Goal: Find specific page/section

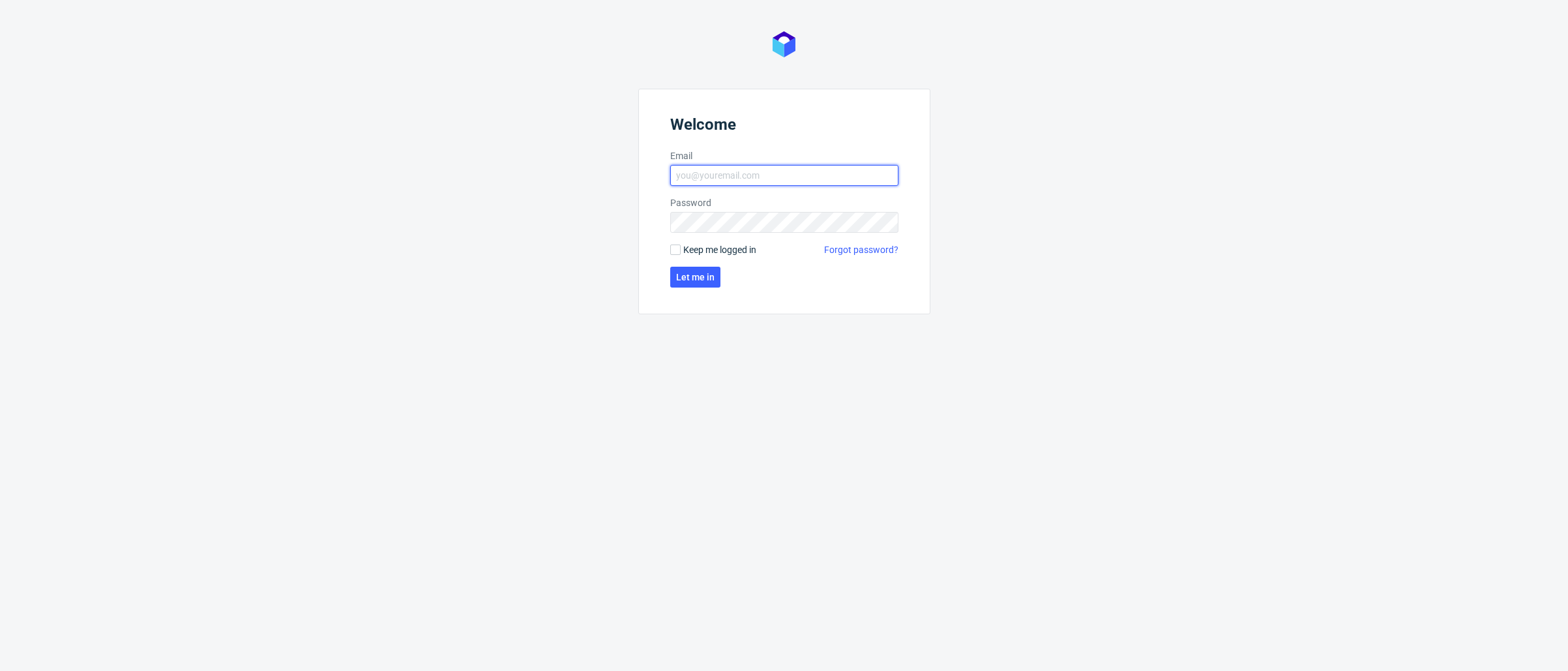
type input "[EMAIL_ADDRESS][DOMAIN_NAME]"
click at [755, 250] on span "Keep me logged in" at bounding box center [719, 249] width 73 height 13
click at [681, 250] on input "Keep me logged in" at bounding box center [675, 249] width 10 height 10
checkbox input "true"
click at [718, 279] on button "Let me in" at bounding box center [695, 277] width 51 height 21
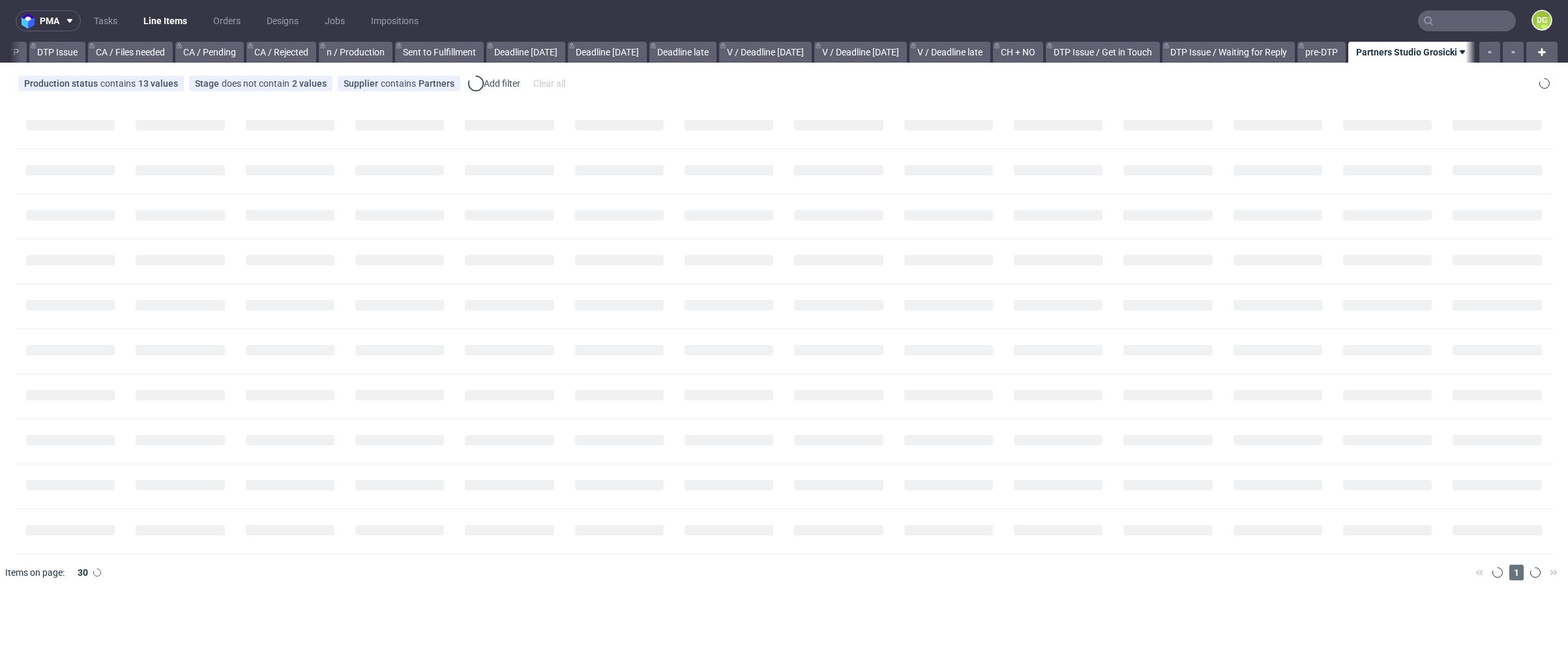
scroll to position [0, 932]
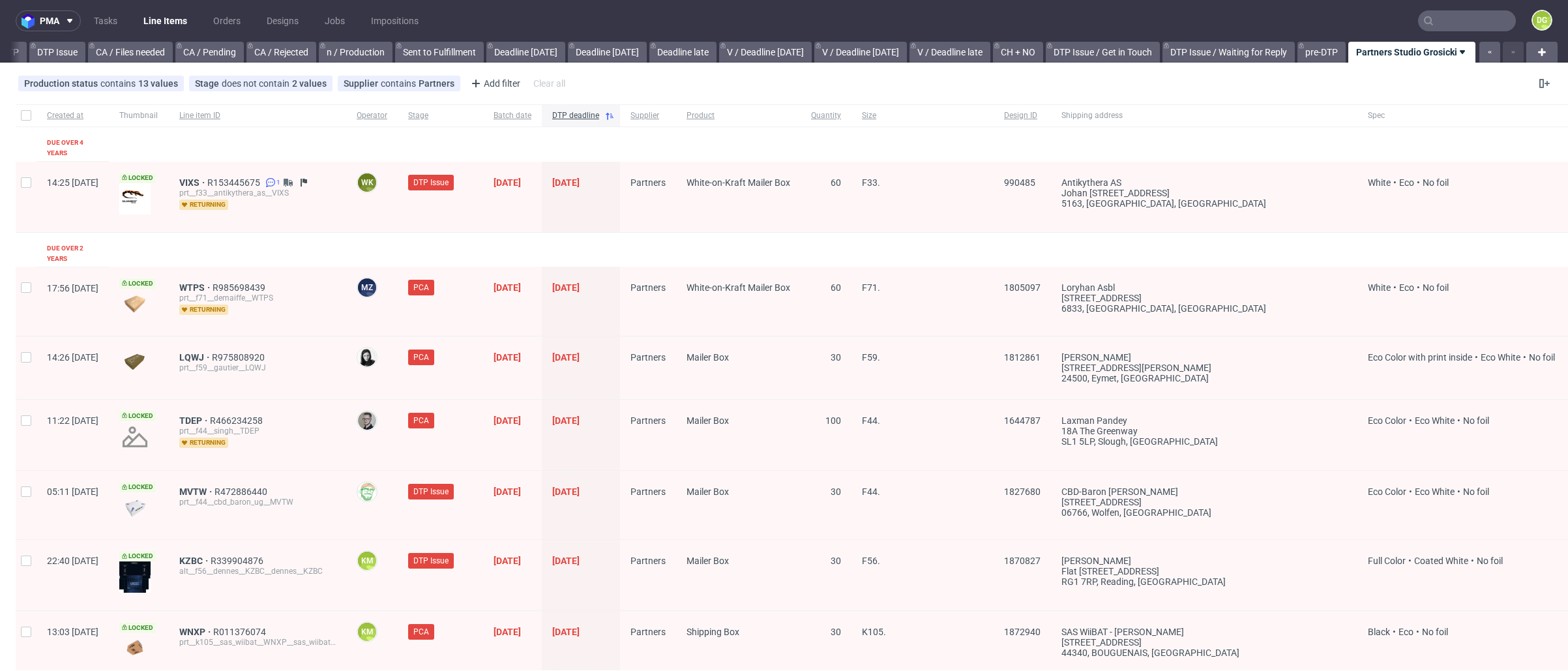
click at [1451, 27] on input "text" at bounding box center [1467, 21] width 98 height 21
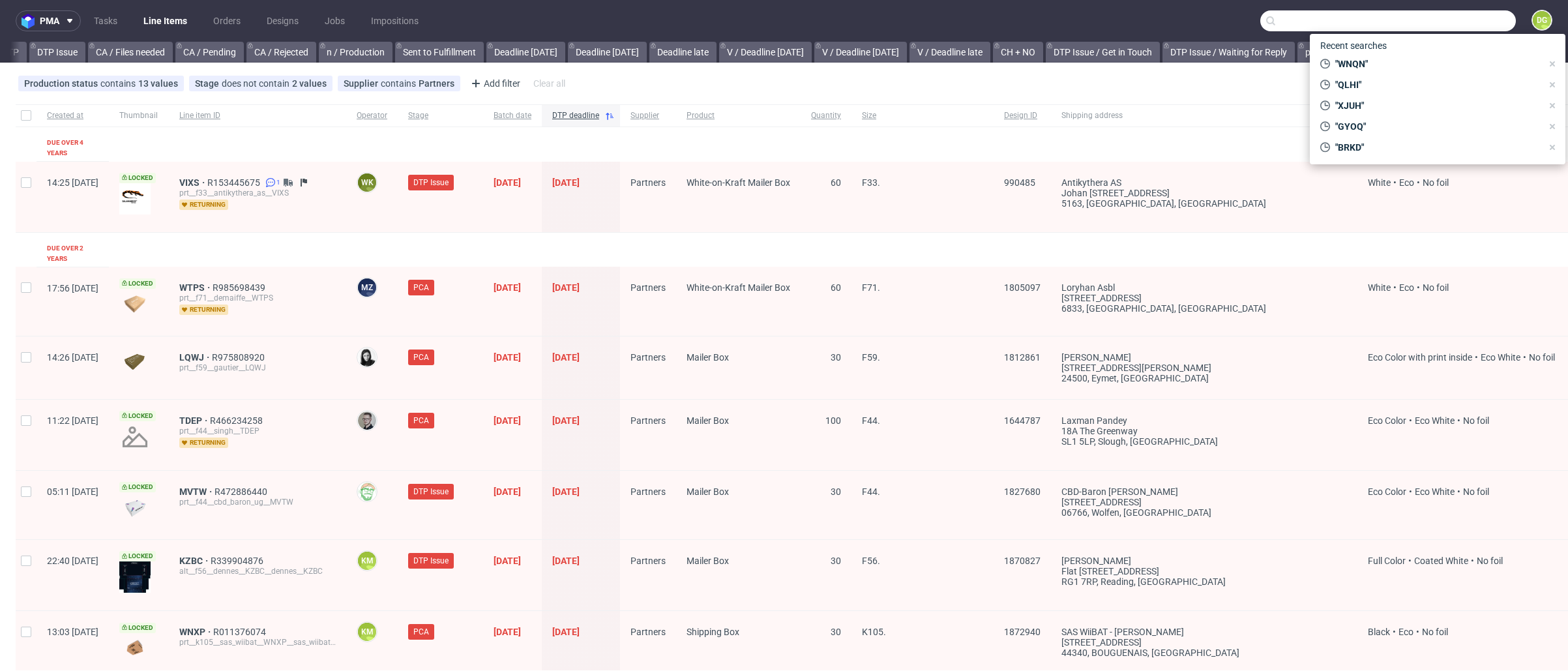
paste input "MWDX"
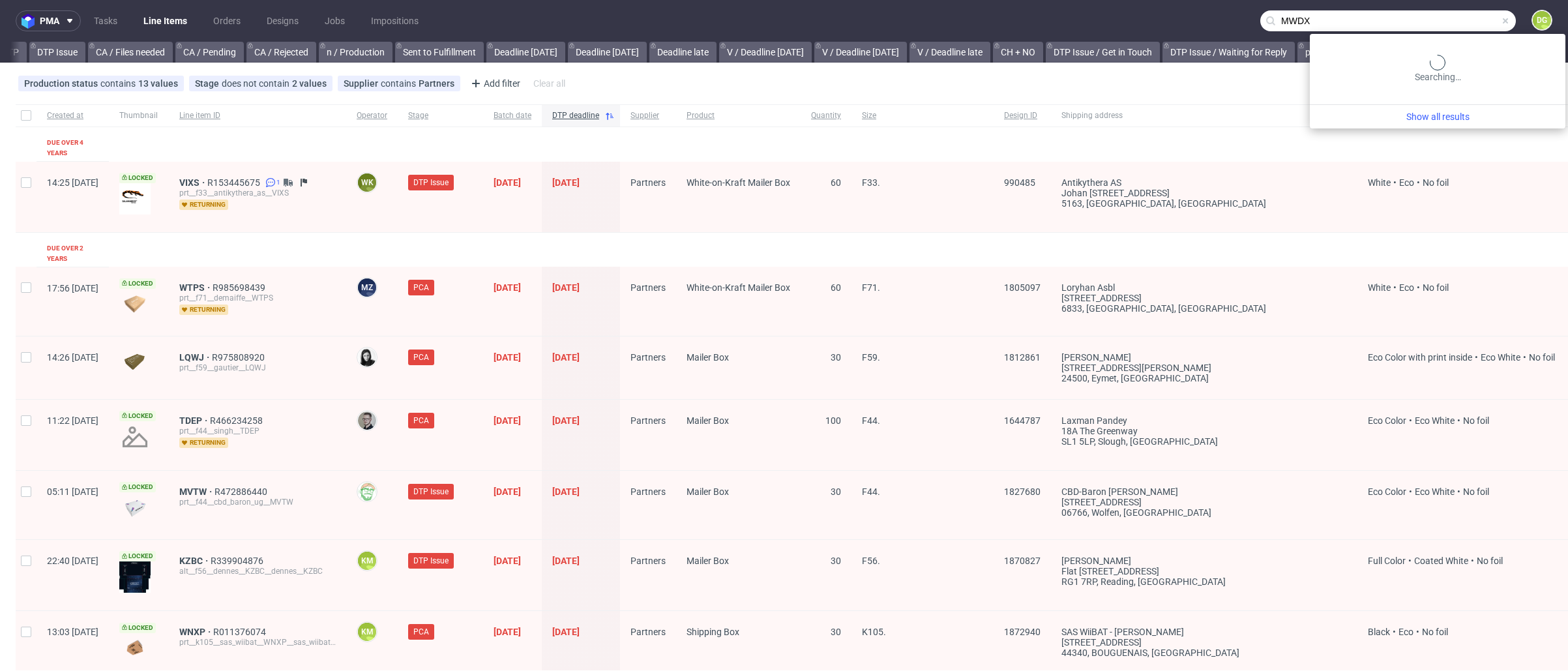
type input "MWDX"
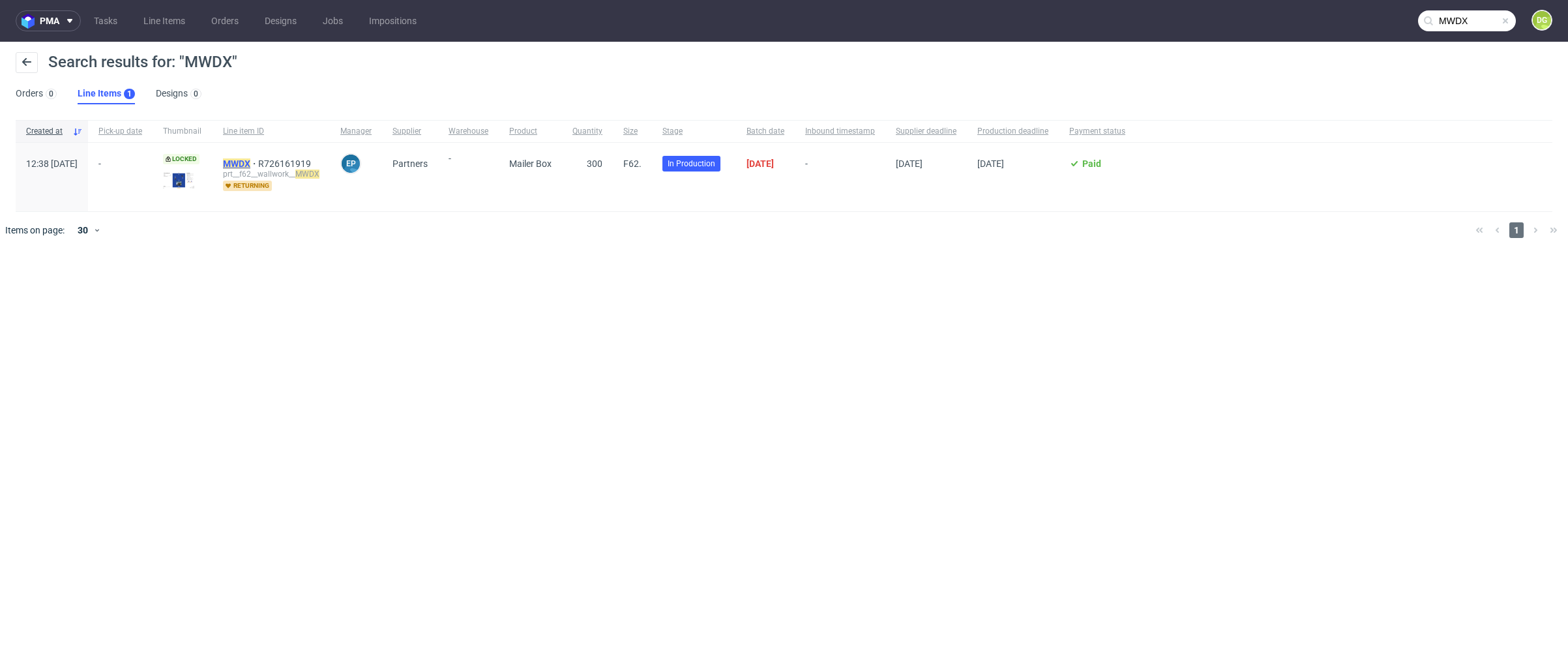
click at [250, 165] on mark "MWDX" at bounding box center [236, 164] width 27 height 10
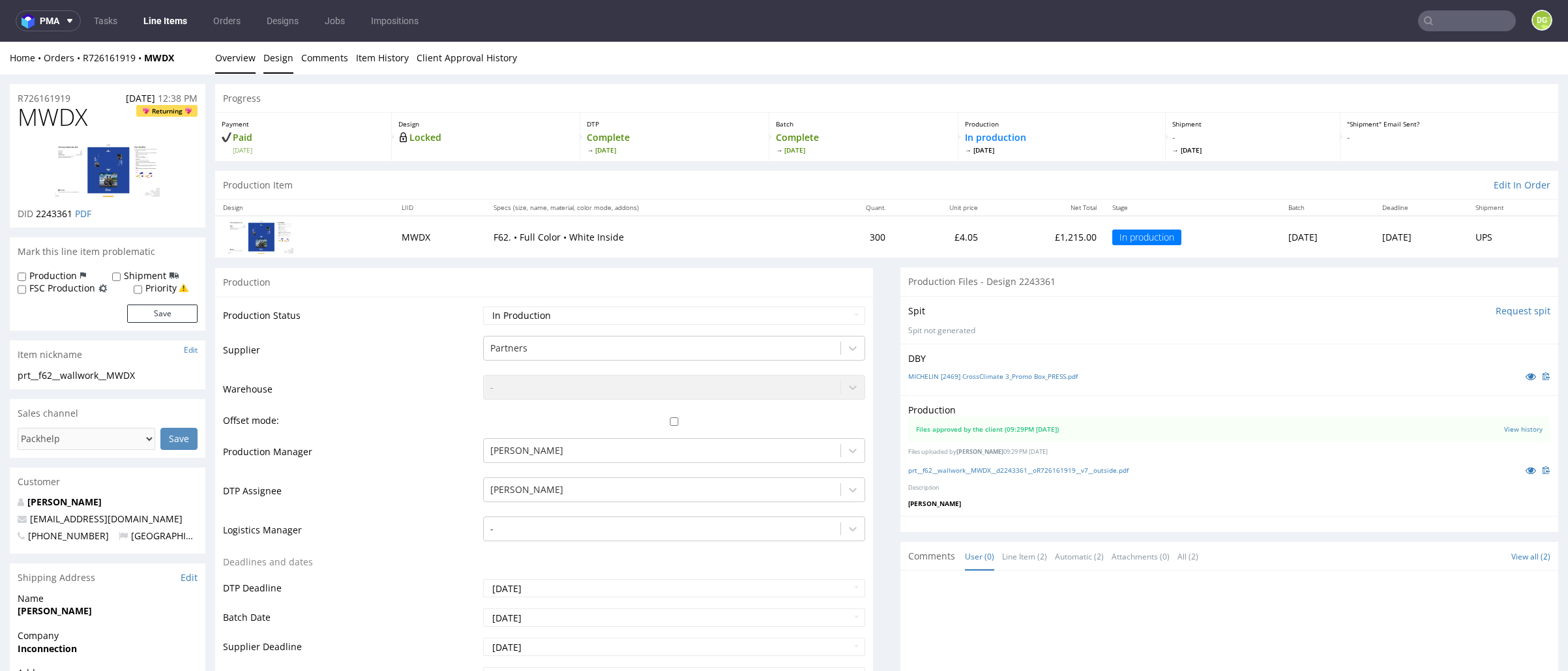
click at [273, 59] on link "Design" at bounding box center [278, 58] width 30 height 32
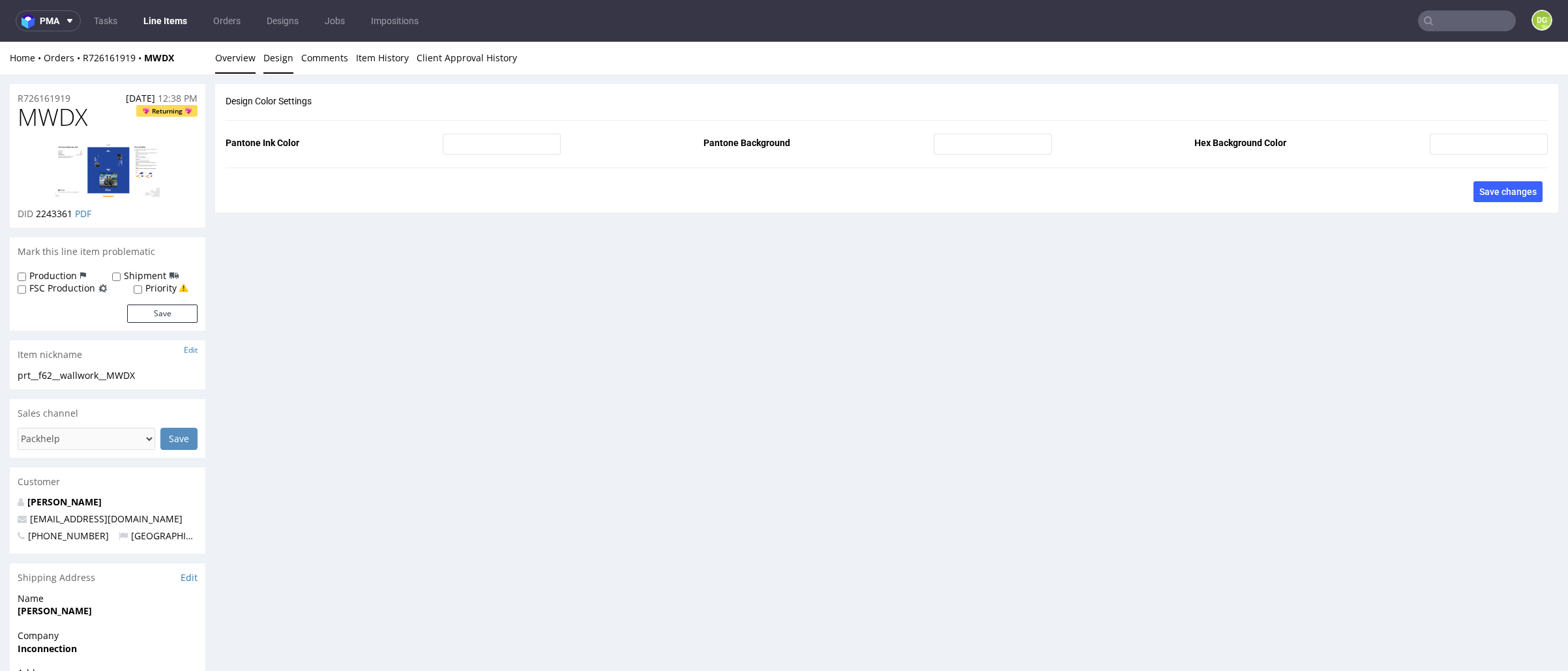
click at [232, 59] on link "Overview" at bounding box center [235, 58] width 40 height 32
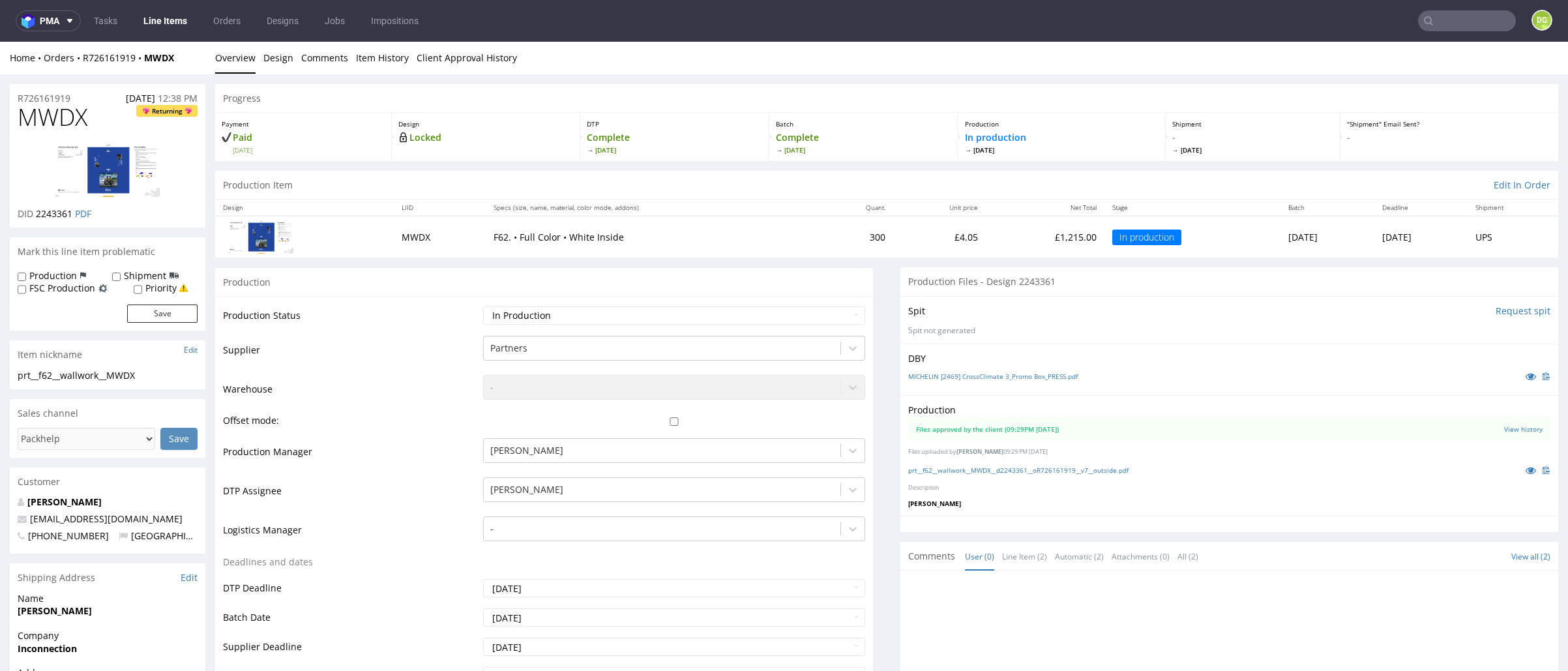
click at [1461, 17] on input "text" at bounding box center [1467, 21] width 98 height 21
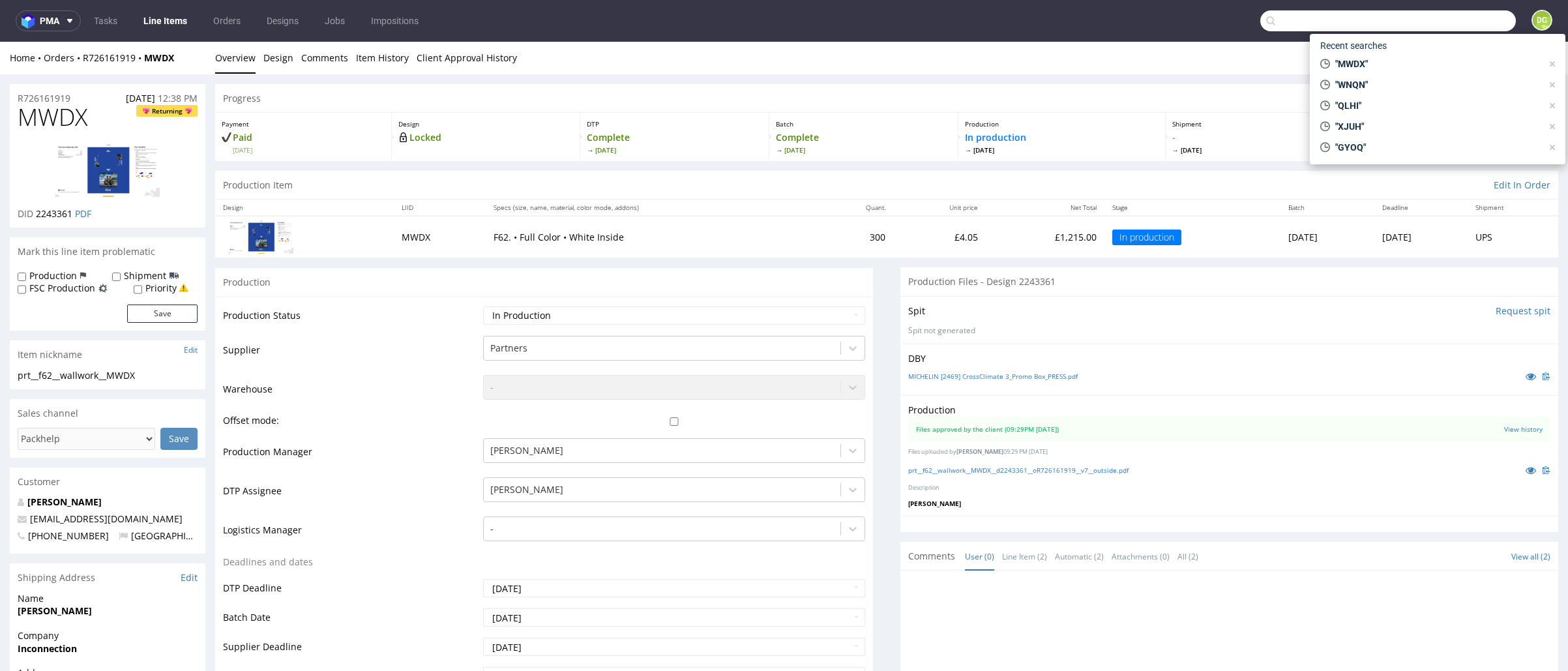
paste input "CJQU"
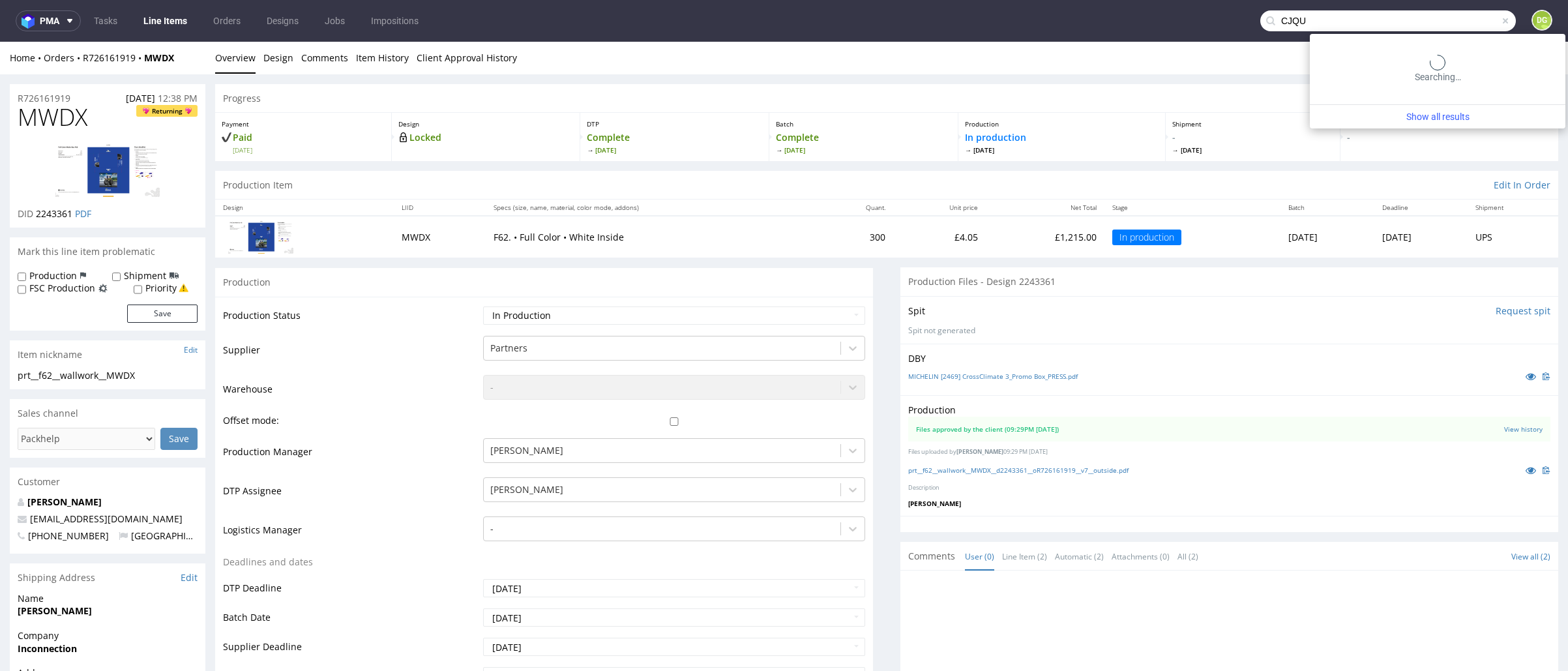
type input "CJQU"
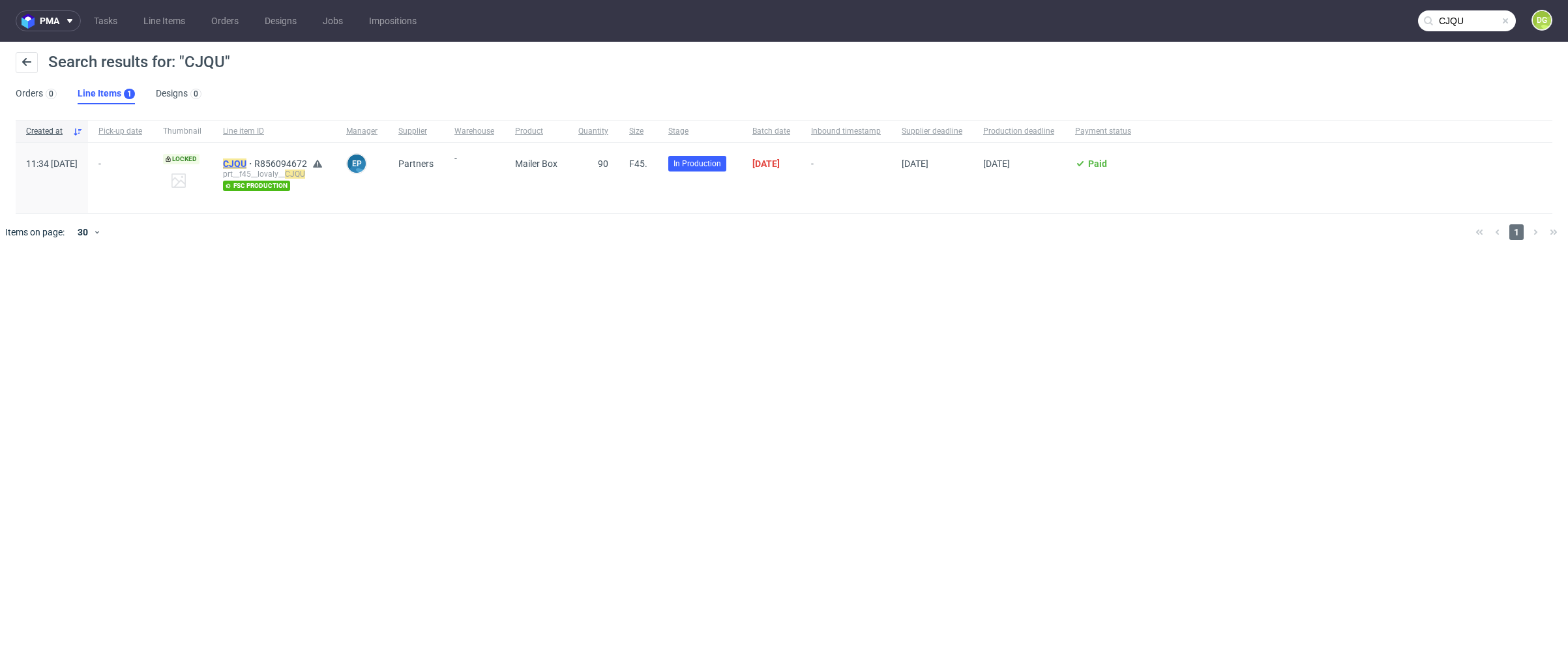
click at [246, 164] on mark "CJQU" at bounding box center [234, 164] width 23 height 10
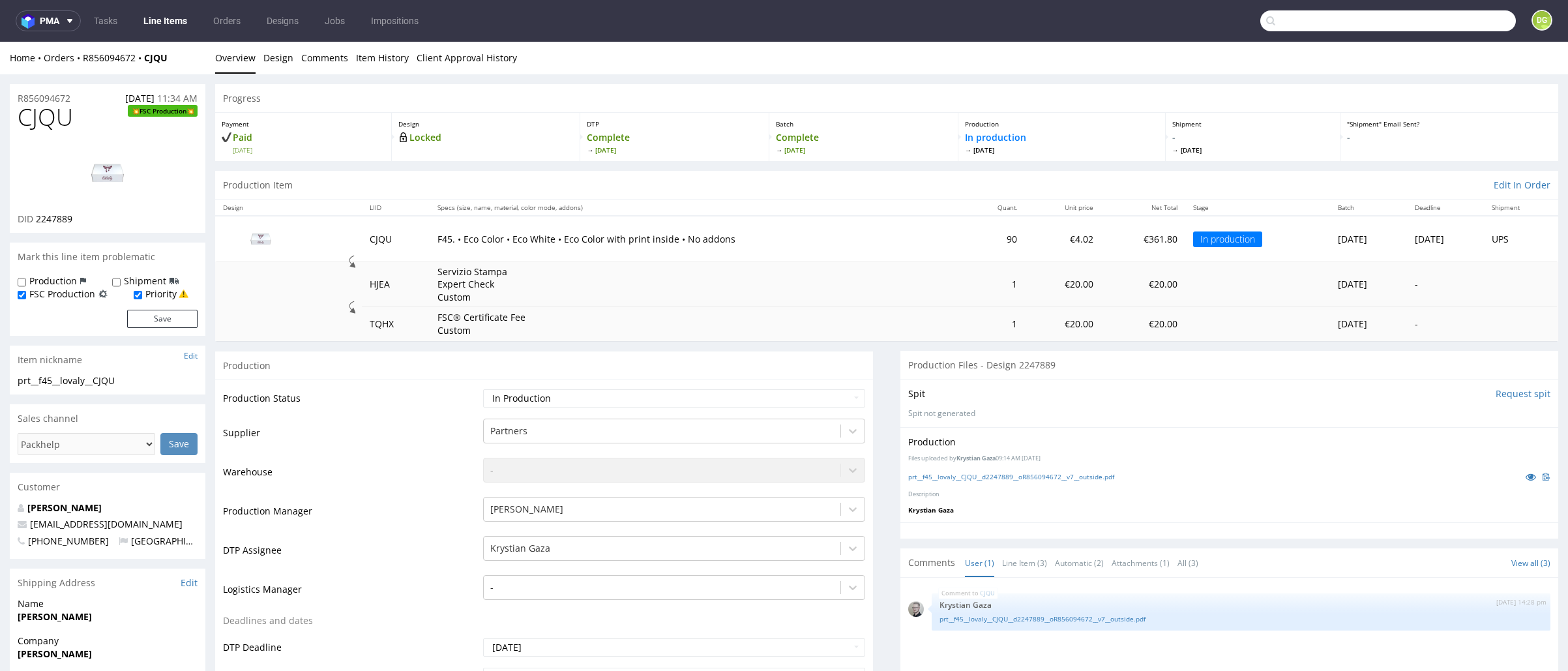
click at [1476, 19] on input "text" at bounding box center [1388, 21] width 256 height 21
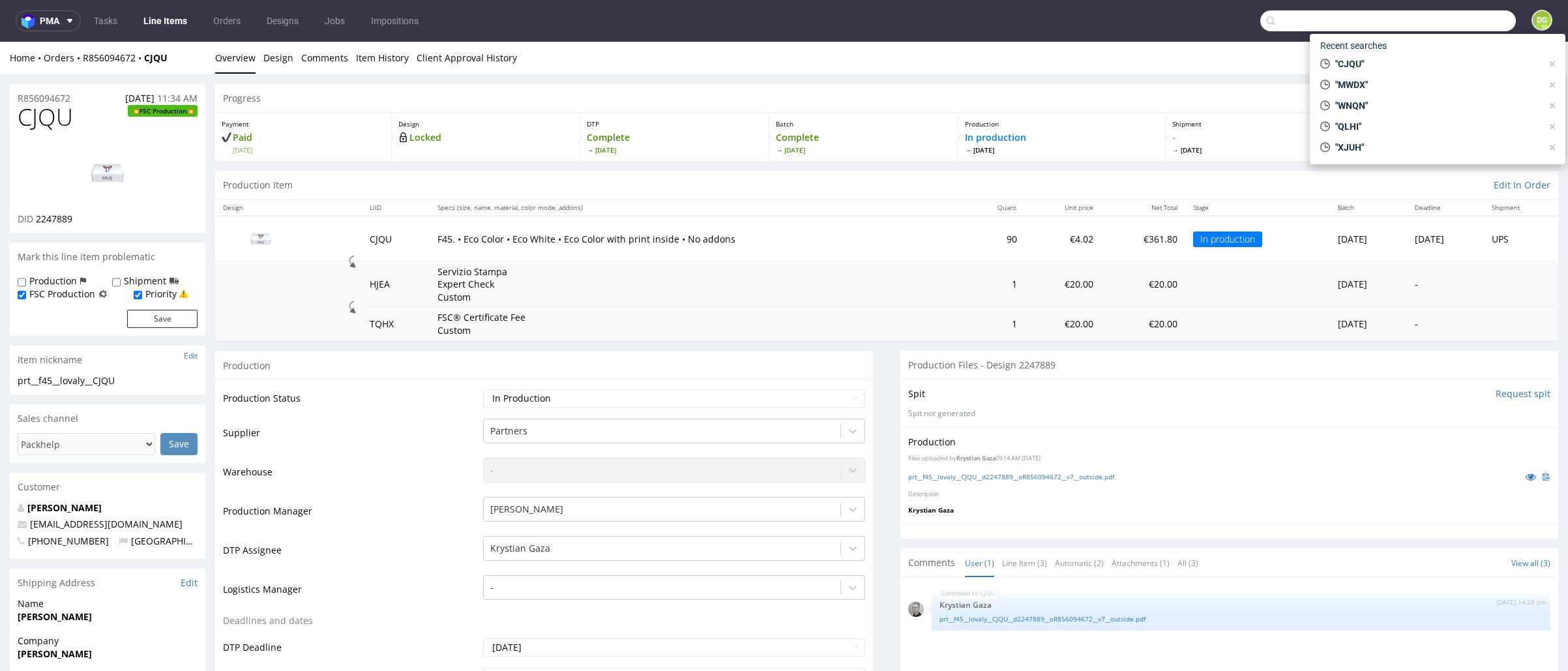
paste input "GWBO"
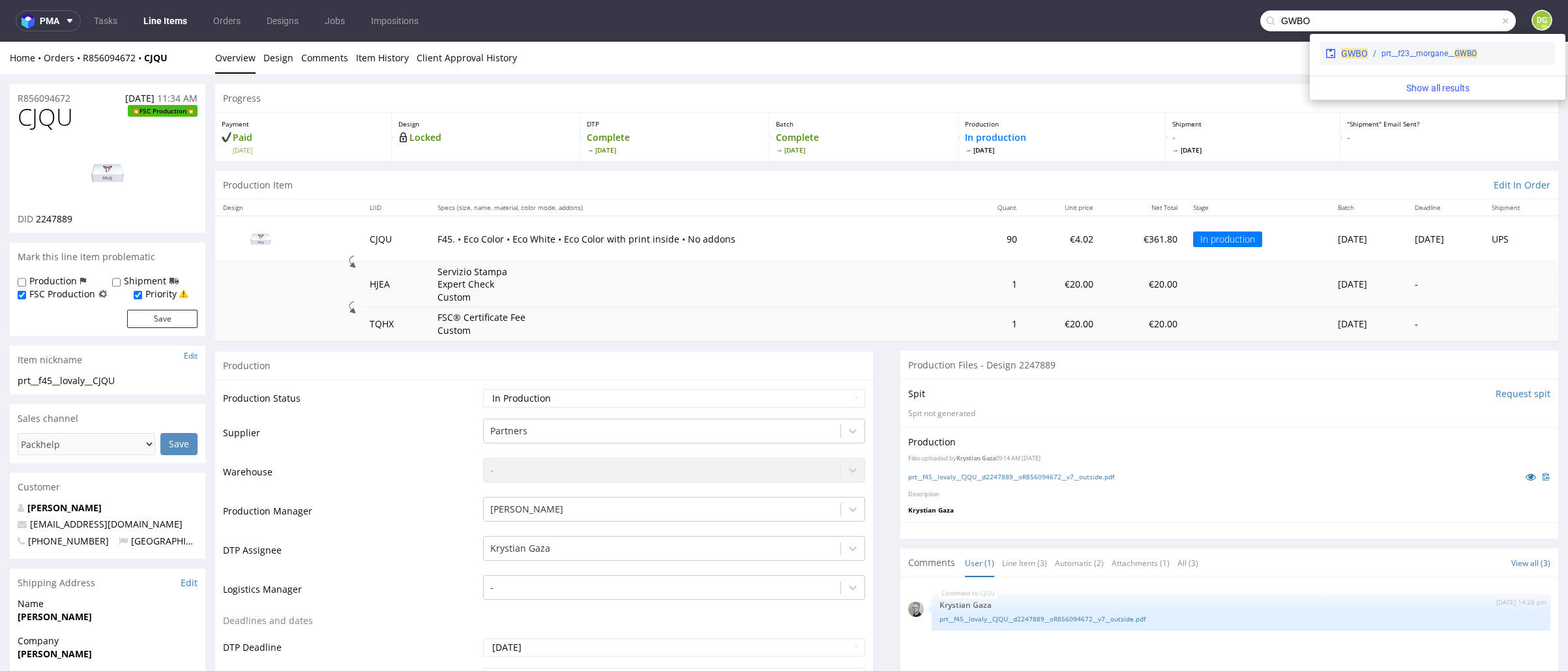
type input "GWBO"
click at [1409, 49] on div "prt__f23__morgane__ GWBO" at bounding box center [1429, 53] width 95 height 12
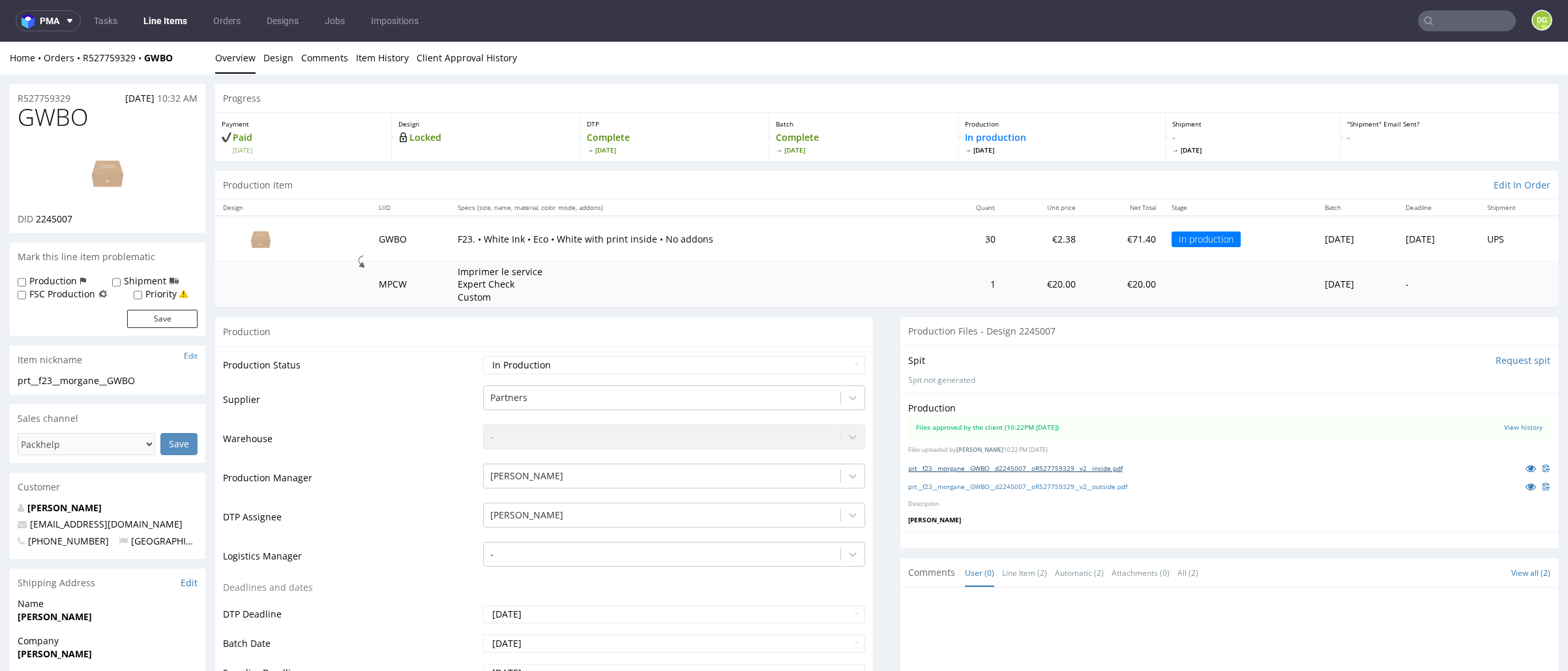
click at [1069, 463] on link "prt__f23__morgane__GWBO__d2245007__oR527759329__v2__inside.pdf" at bounding box center [1016, 467] width 215 height 9
click at [1067, 483] on link "prt__f23__morgane__GWBO__d2245007__oR527759329__v2__outside.pdf" at bounding box center [1017, 486] width 219 height 9
